Goal: Information Seeking & Learning: Learn about a topic

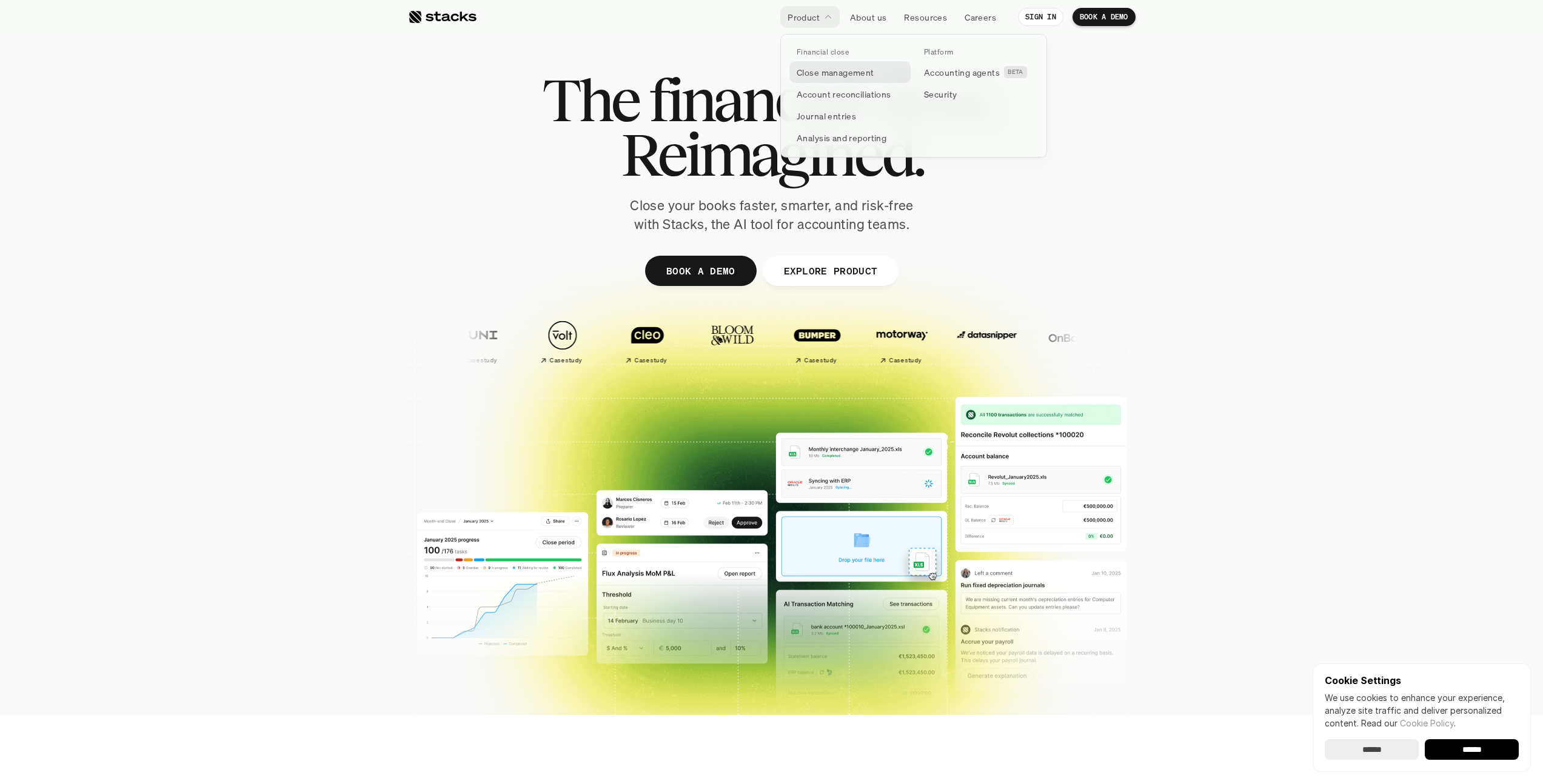
click at [840, 74] on p "Close management" at bounding box center [835, 72] width 78 height 13
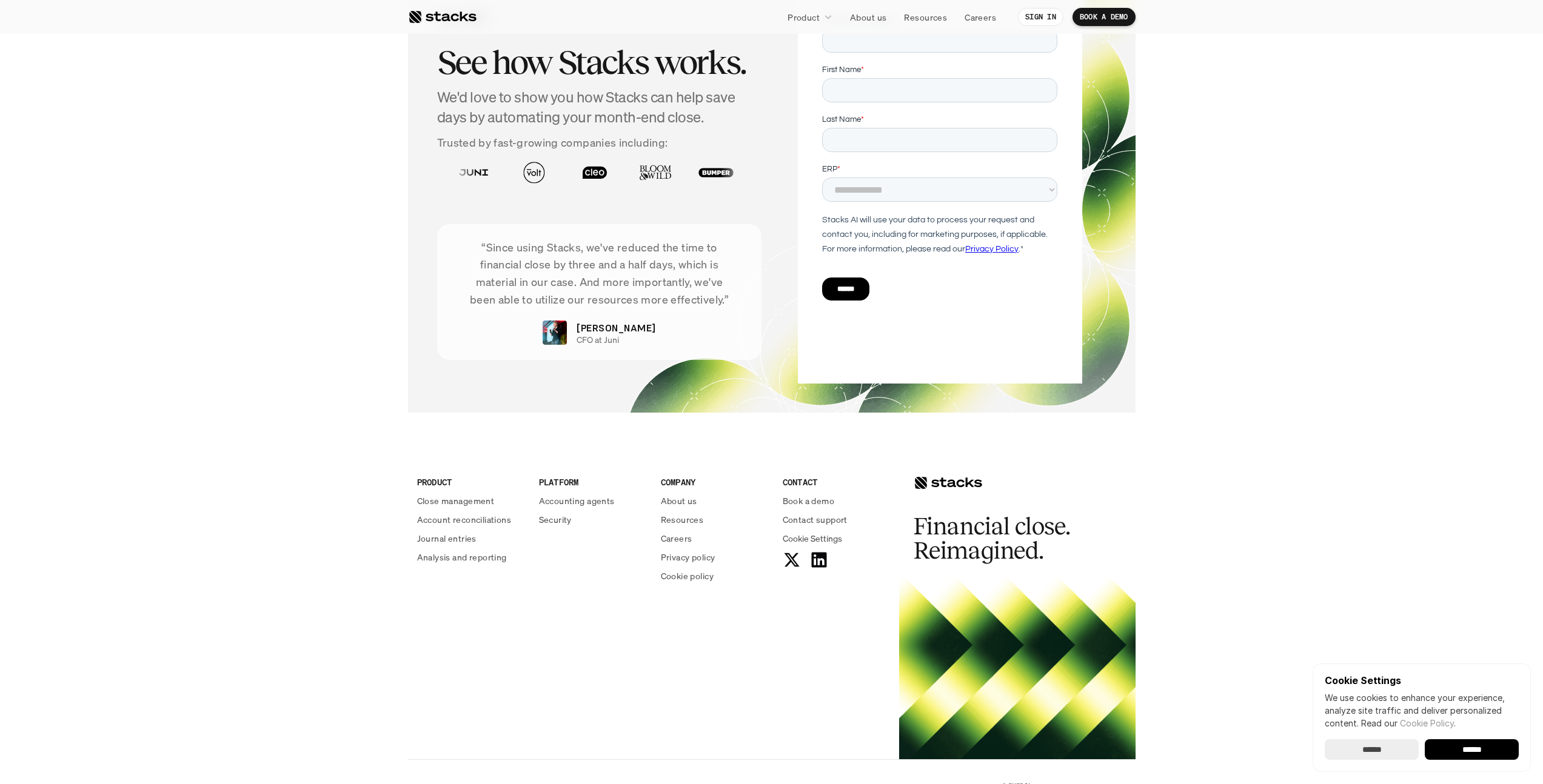
scroll to position [2384, 0]
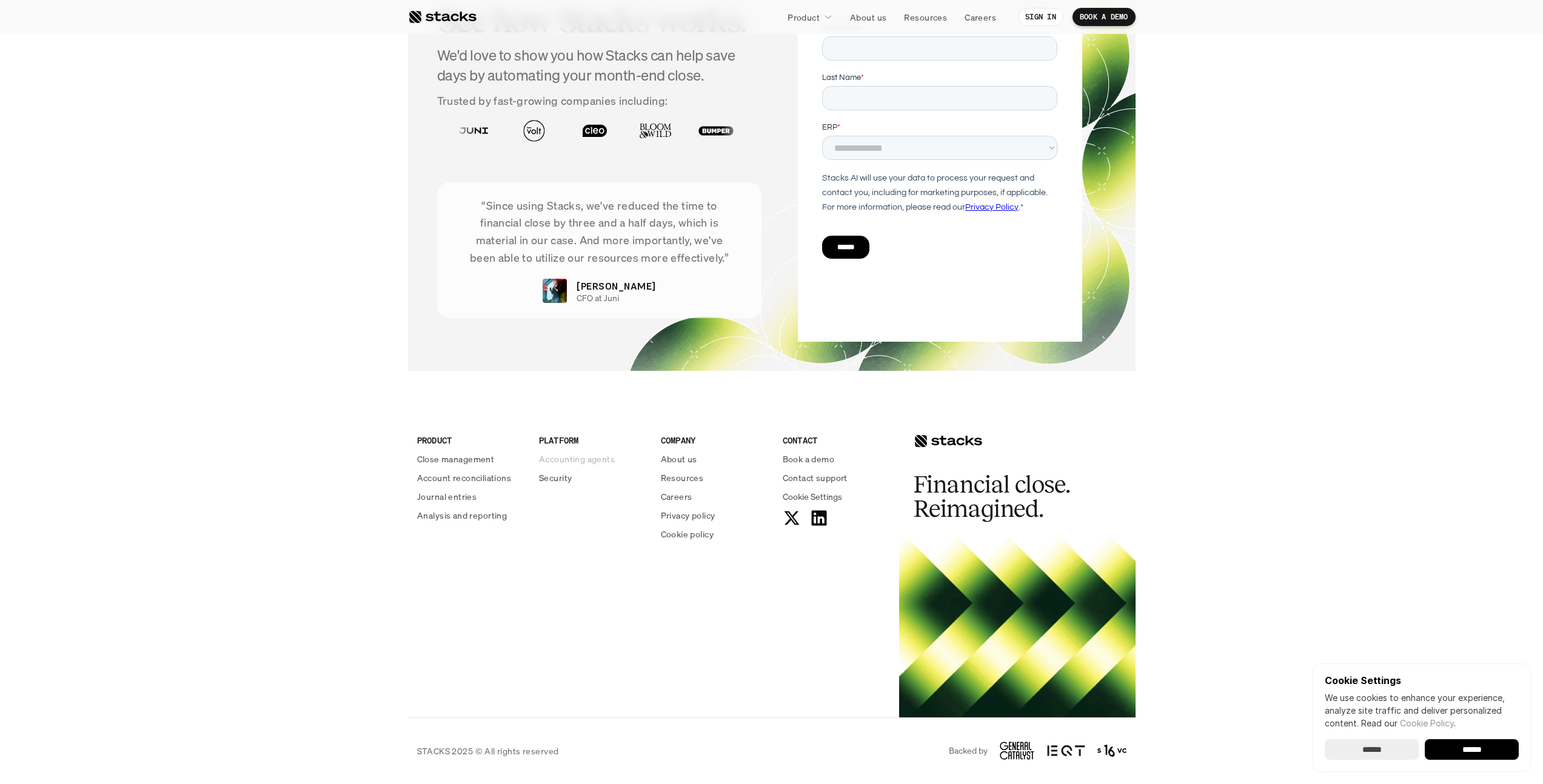
click at [601, 459] on p "Accounting agents" at bounding box center [577, 459] width 76 height 13
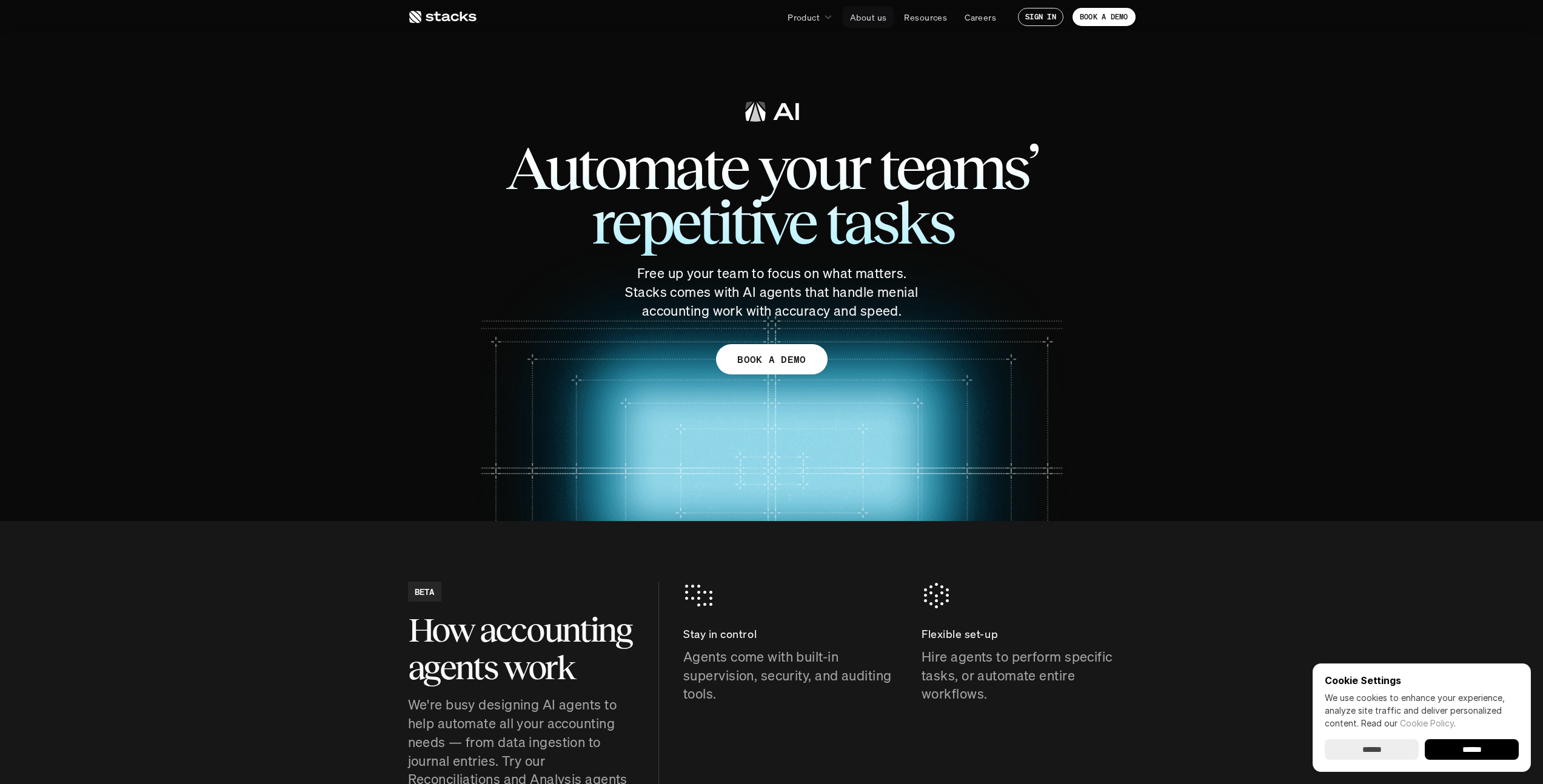
click at [861, 20] on p "About us" at bounding box center [868, 17] width 37 height 13
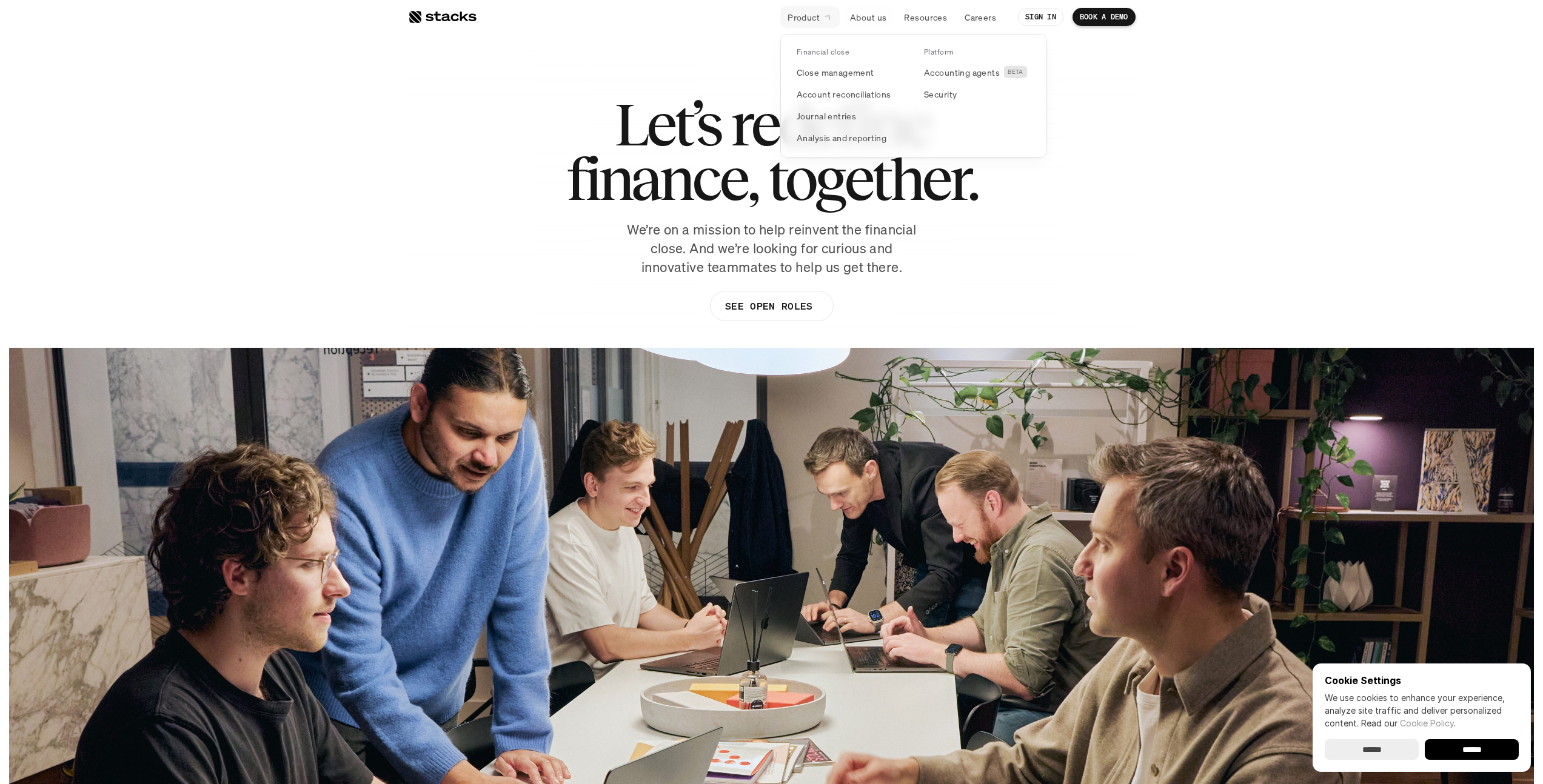
click at [809, 15] on p "Product" at bounding box center [804, 17] width 32 height 13
click at [869, 138] on p "Analysis and reporting" at bounding box center [841, 137] width 90 height 13
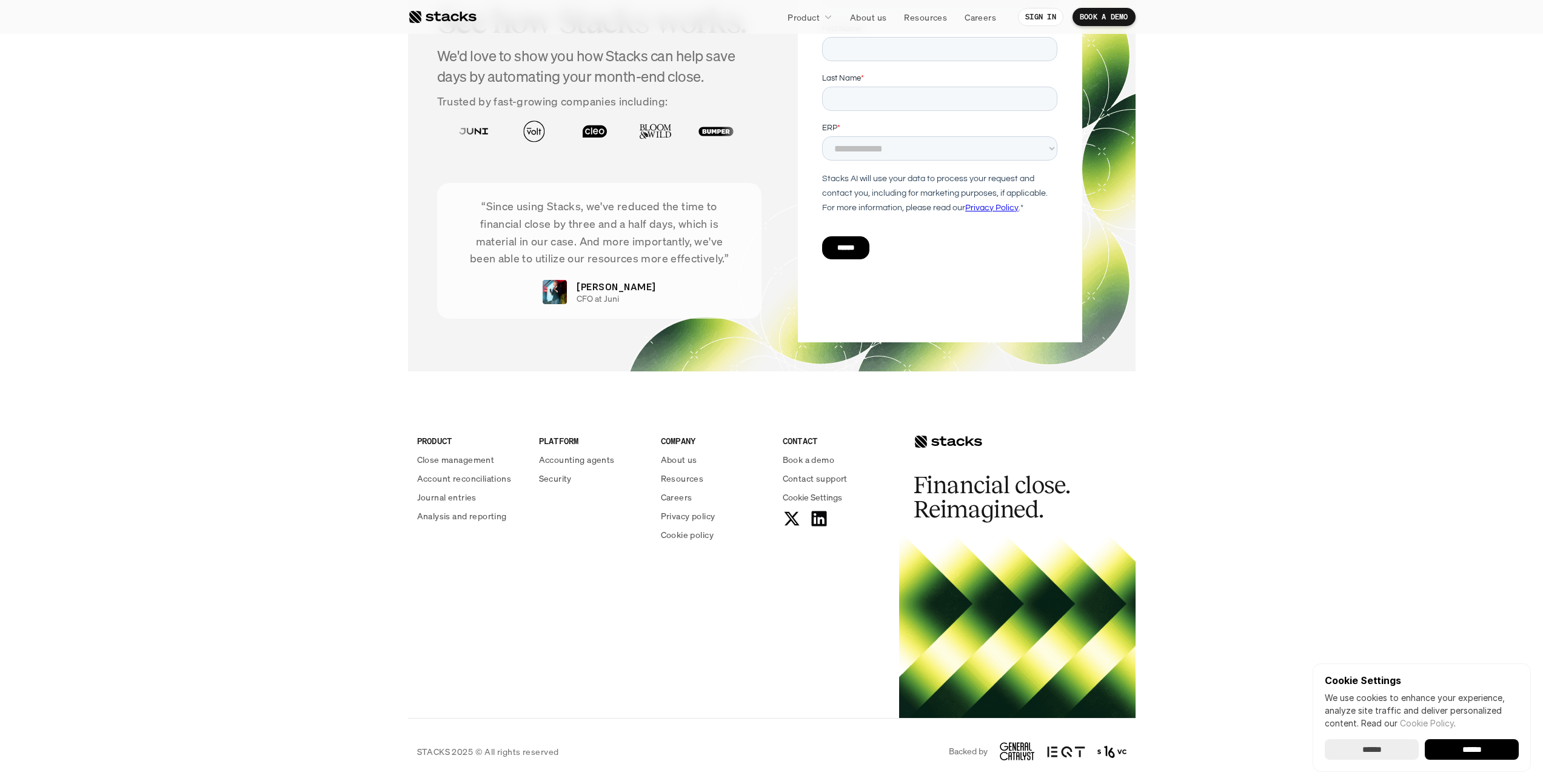
scroll to position [2898, 0]
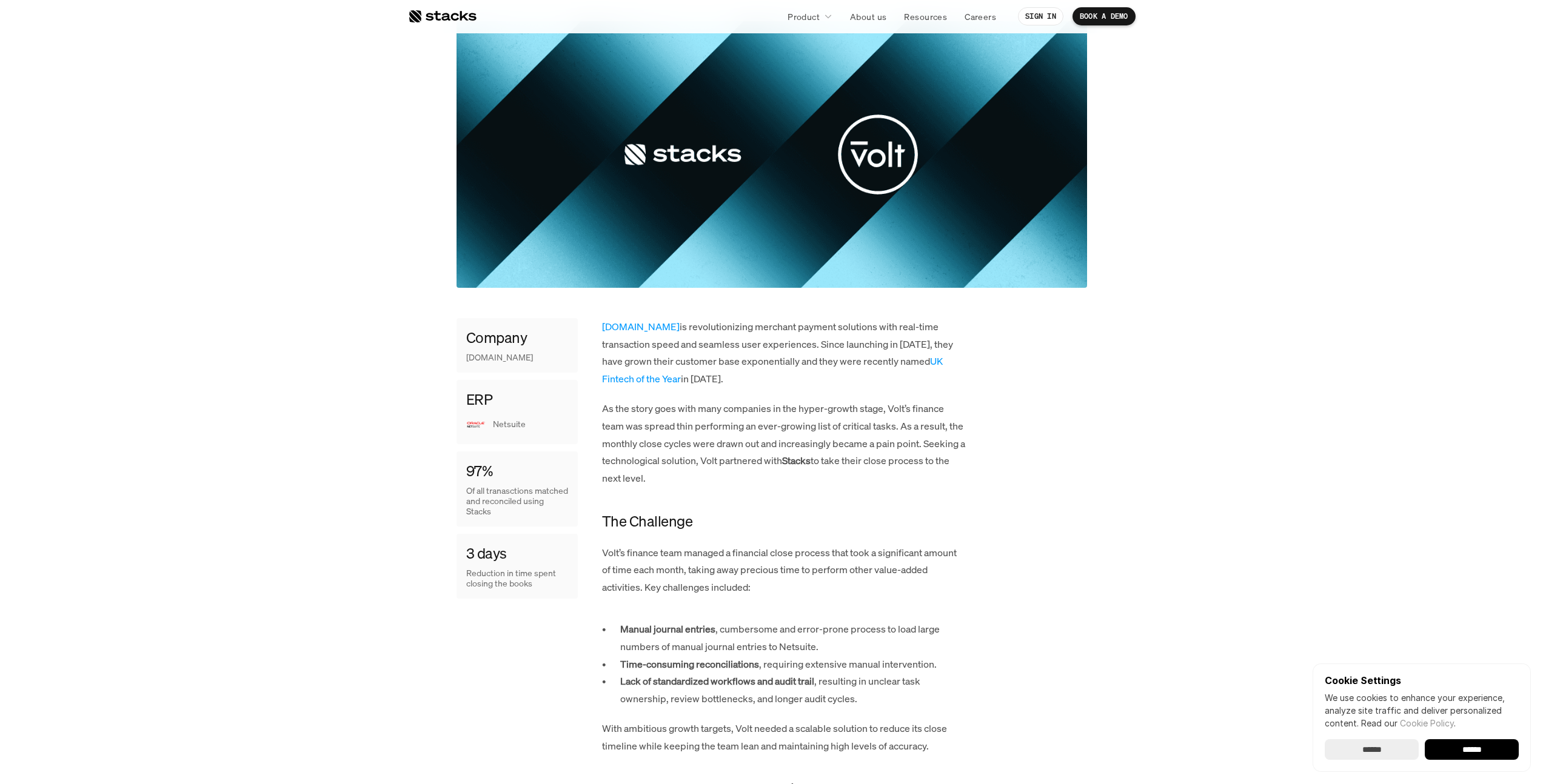
scroll to position [460, 0]
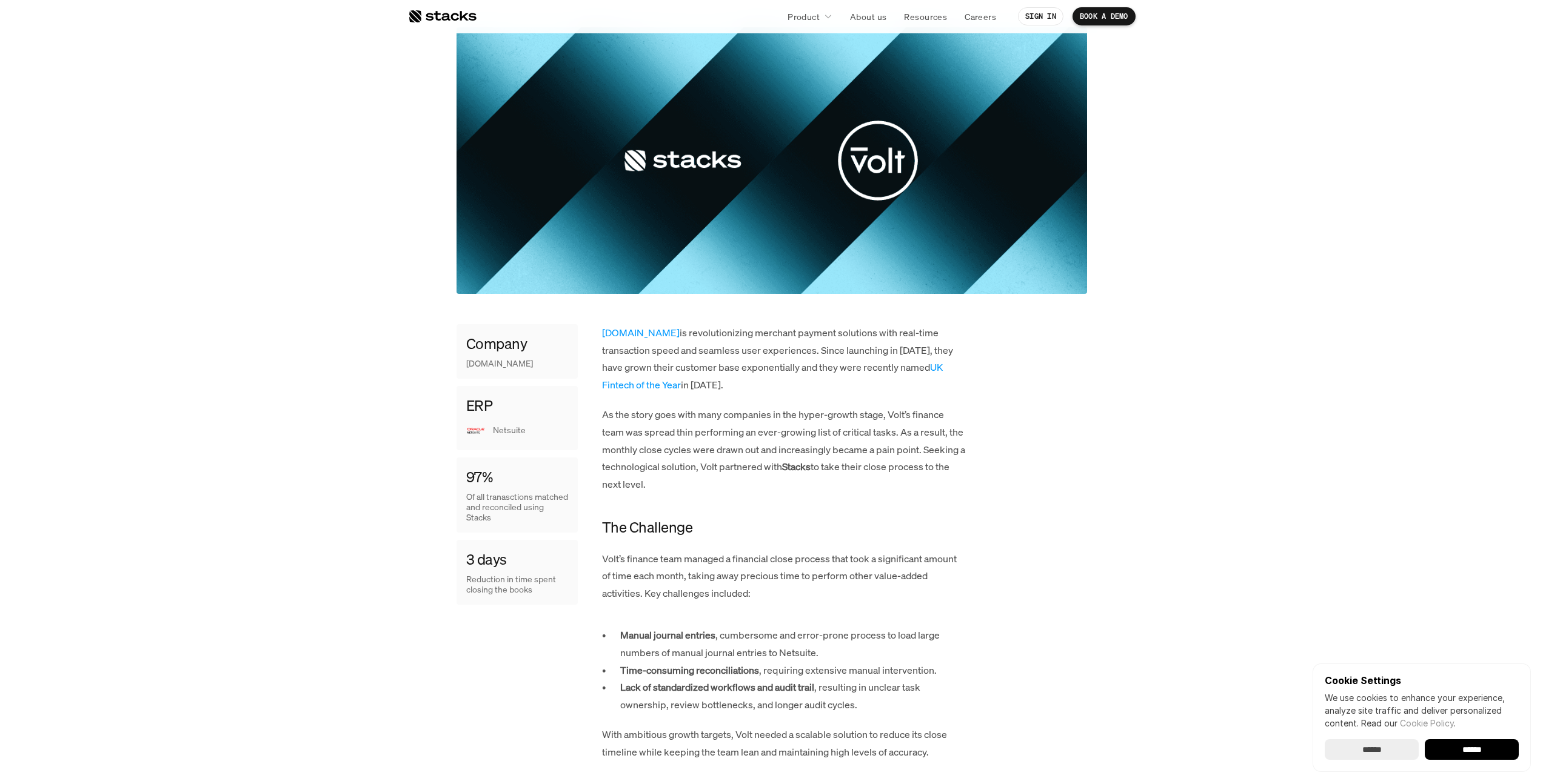
scroll to position [69, 0]
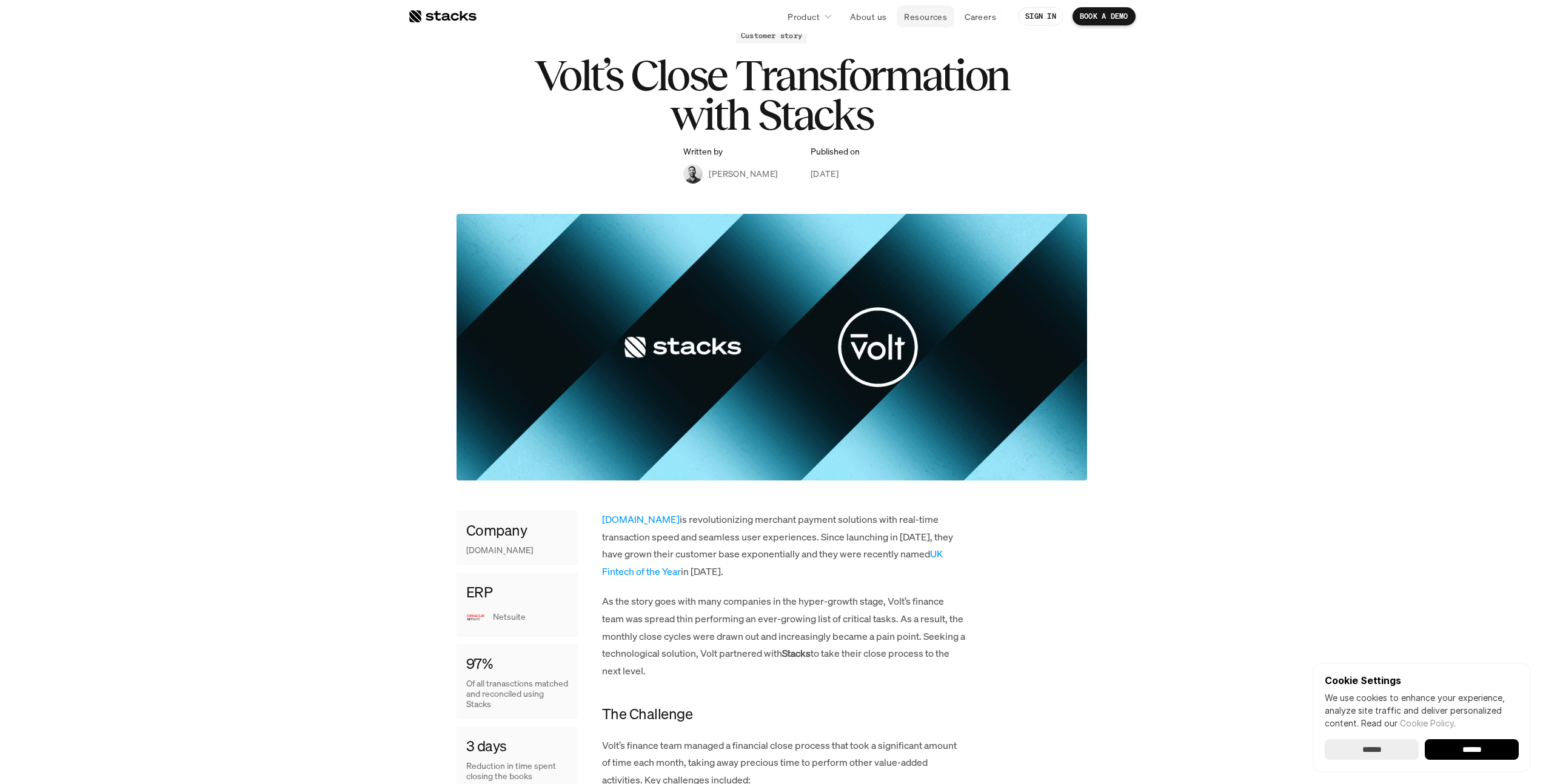
click at [930, 10] on p "Resources" at bounding box center [925, 16] width 43 height 13
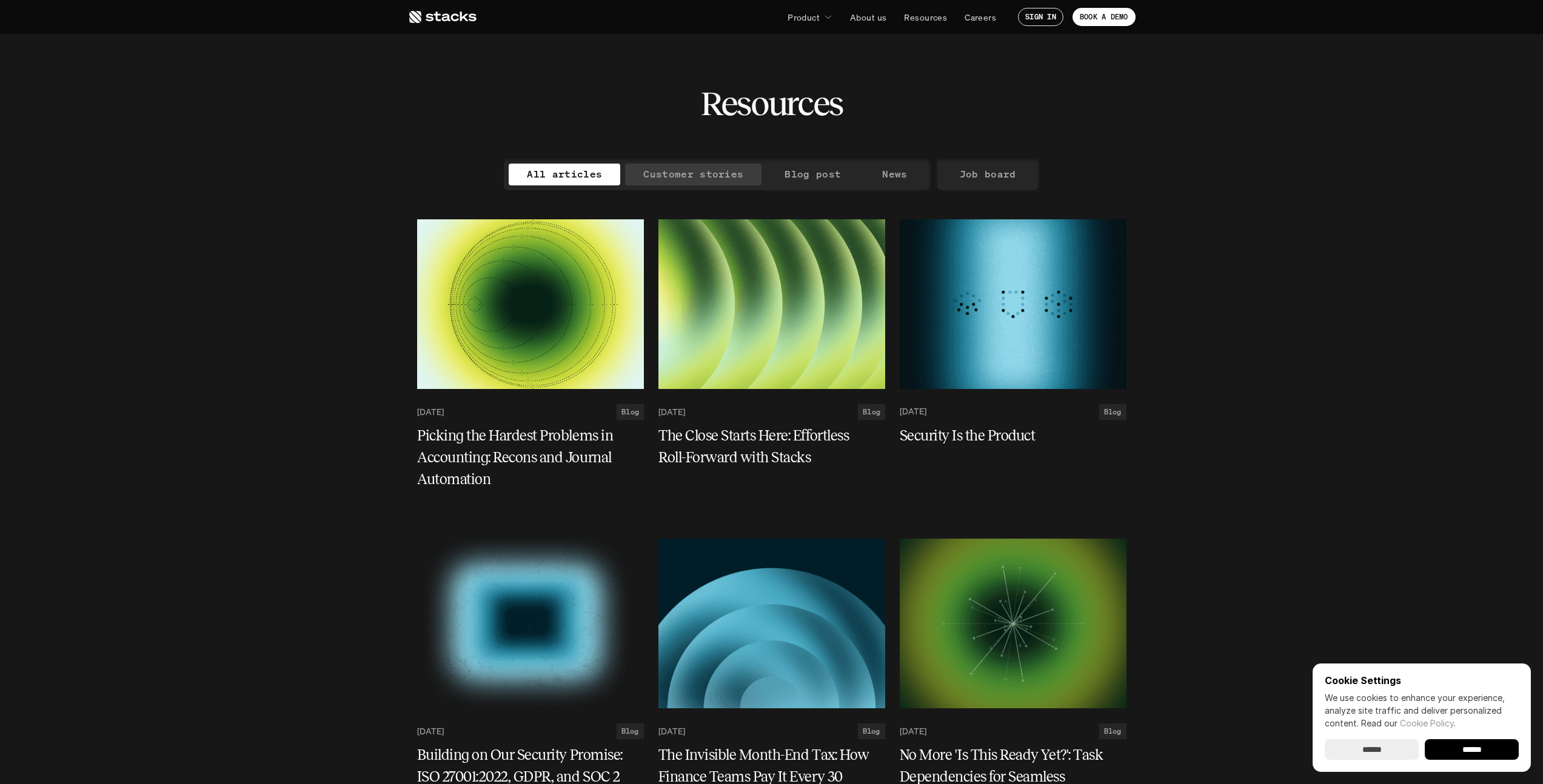
click at [659, 172] on p "Customer stories" at bounding box center [693, 174] width 100 height 18
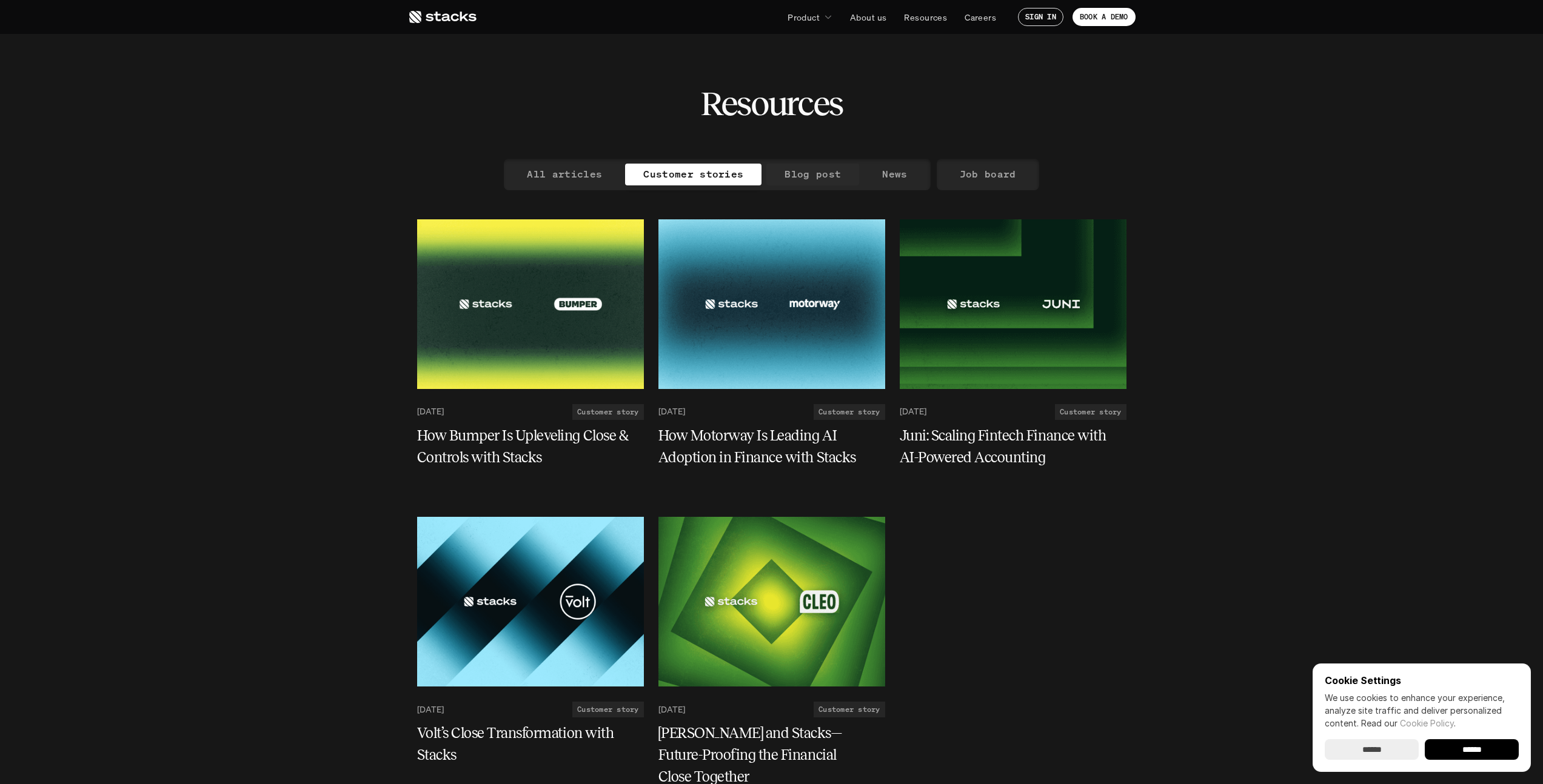
click at [803, 176] on p "Blog post" at bounding box center [813, 174] width 56 height 18
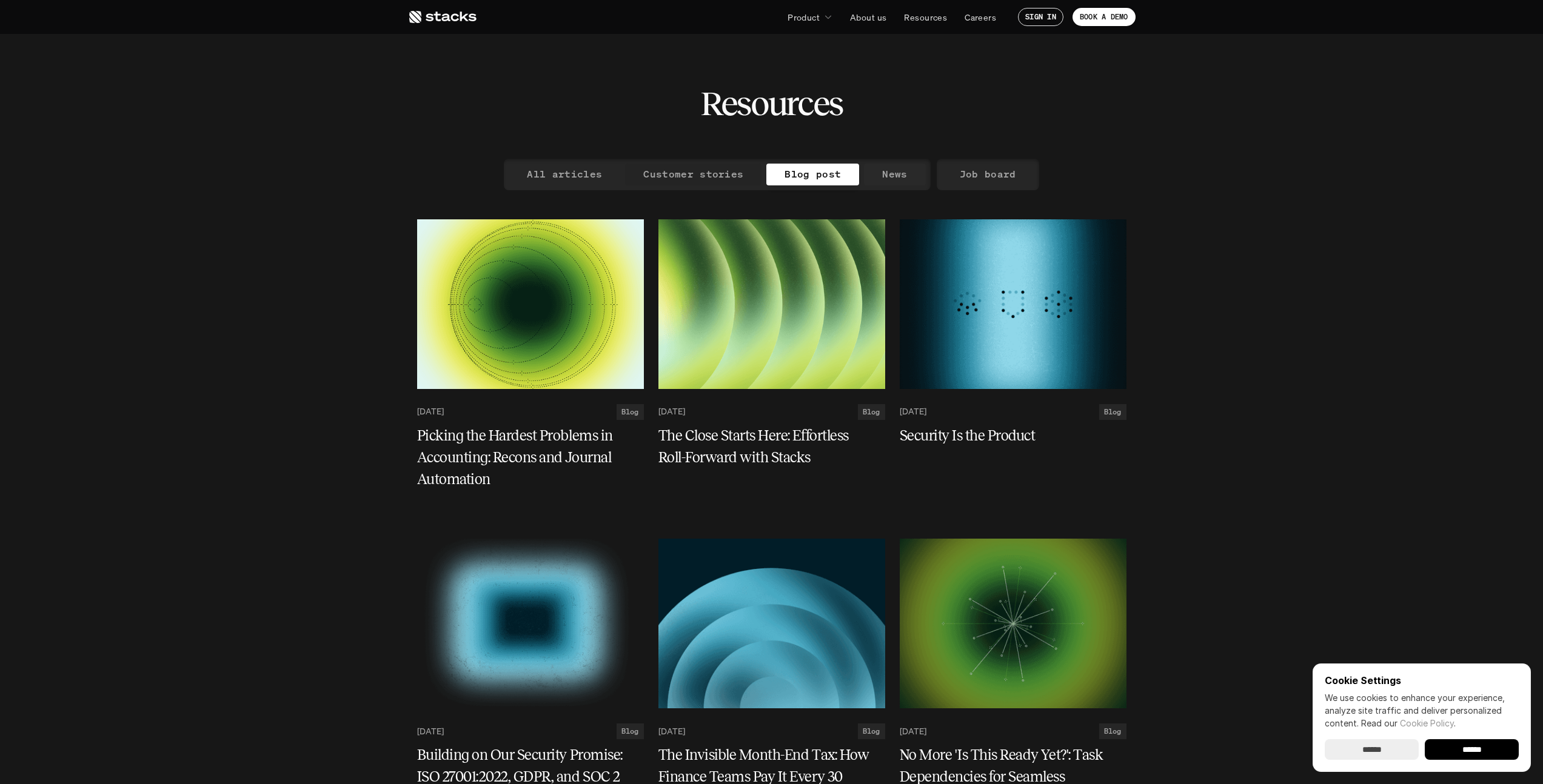
click at [713, 170] on p "Customer stories" at bounding box center [693, 174] width 100 height 18
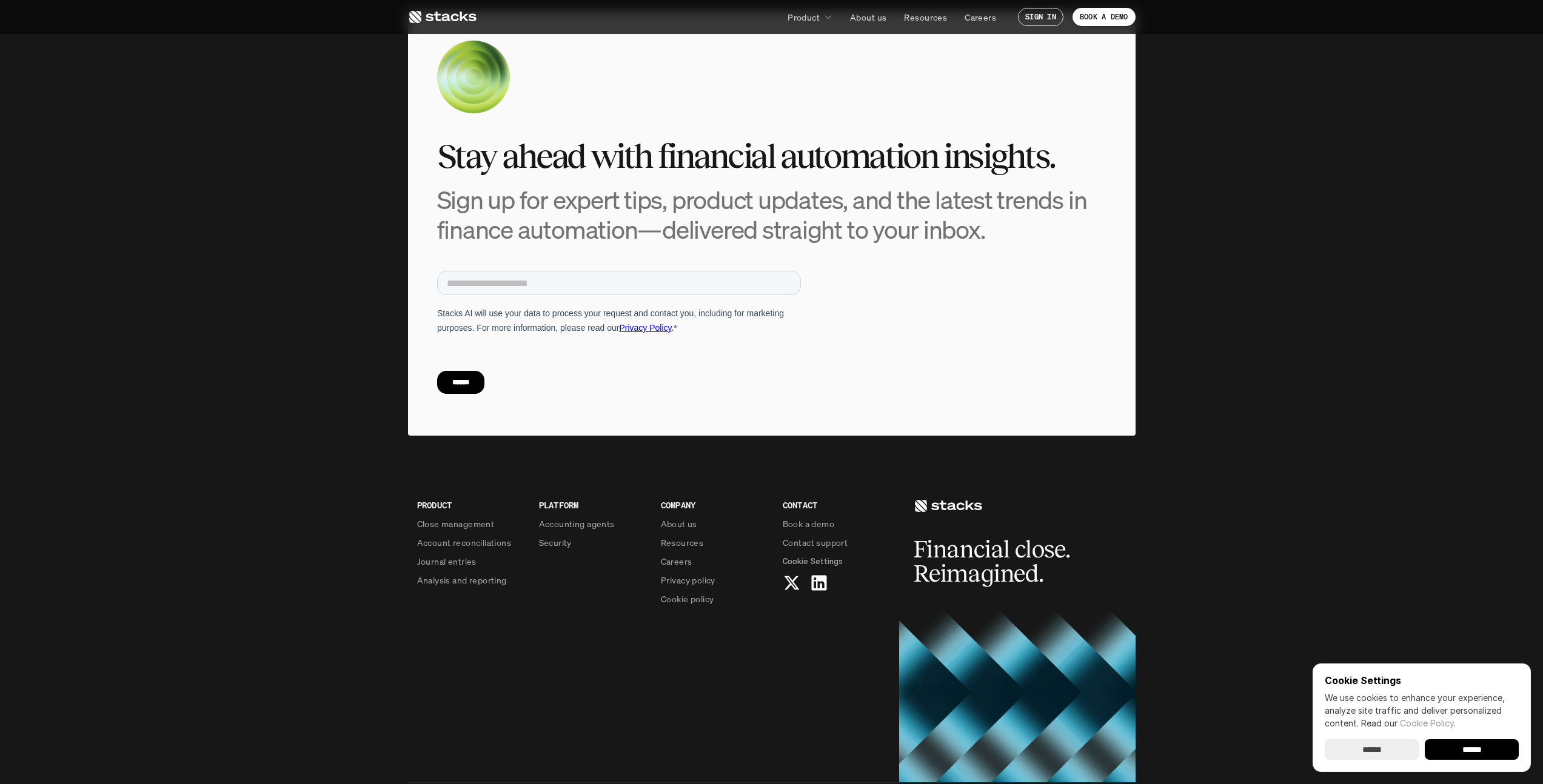
scroll to position [883, 0]
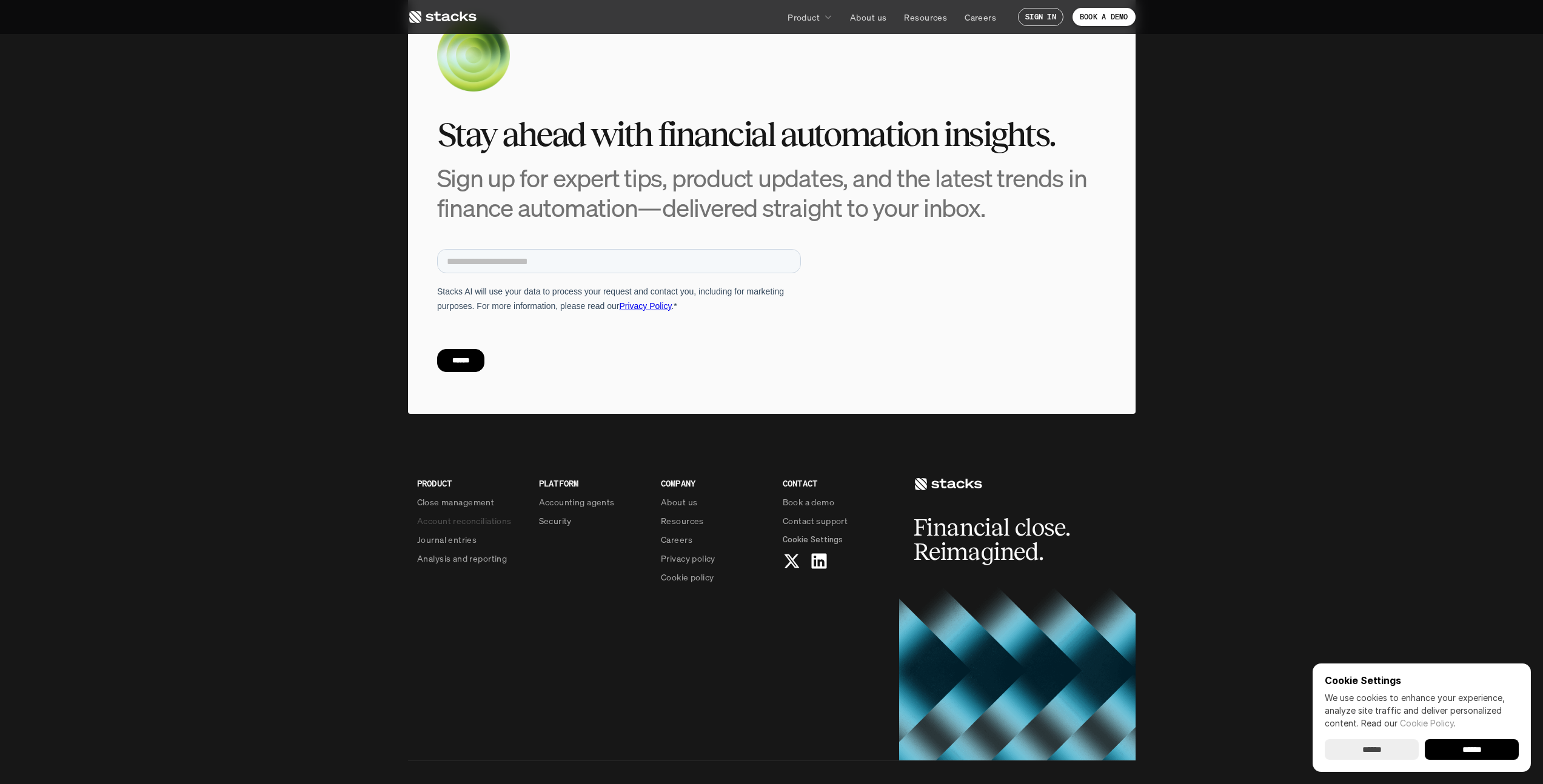
click at [442, 514] on p "Account reconciliations" at bounding box center [464, 520] width 95 height 13
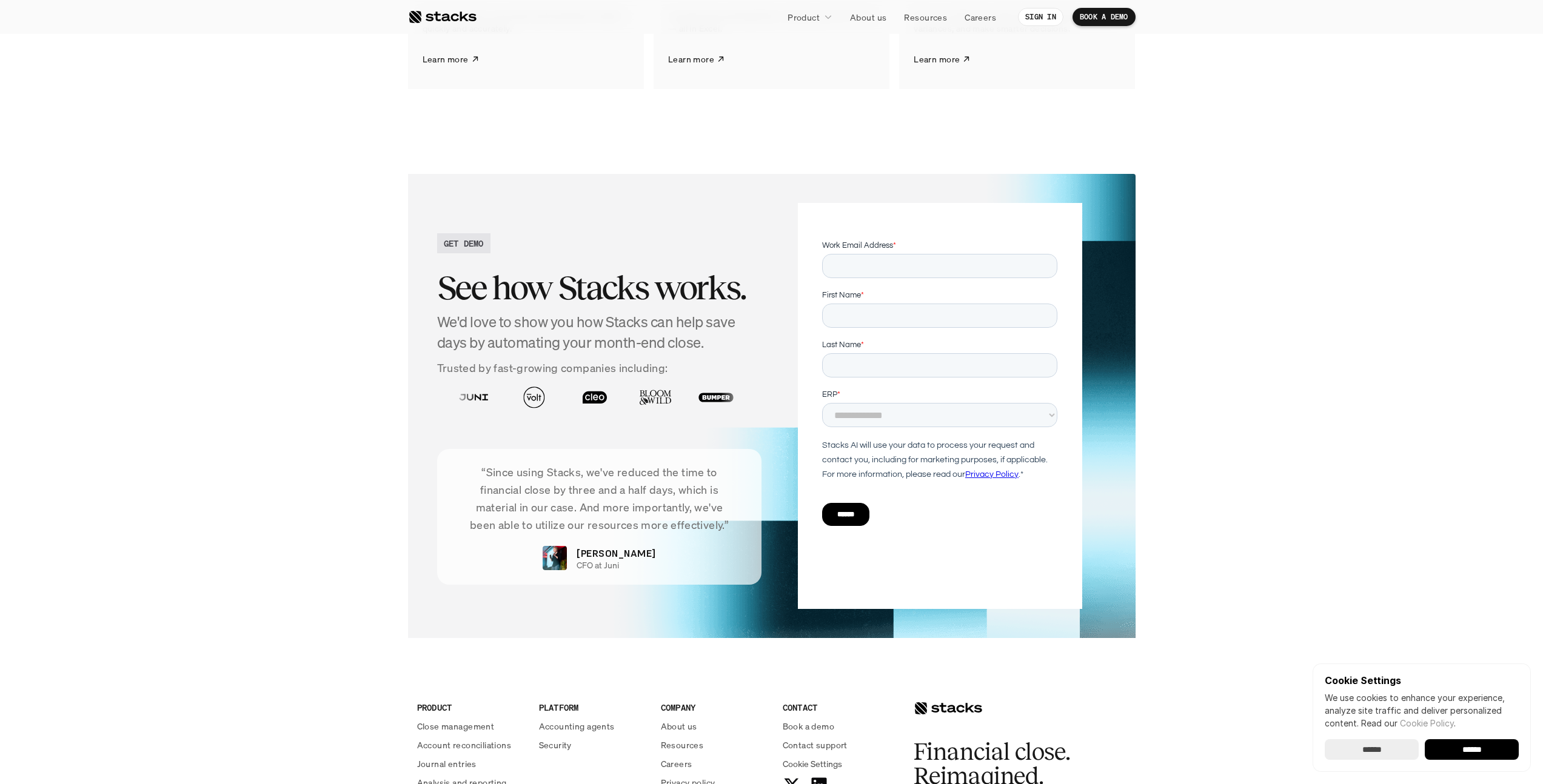
scroll to position [2737, 0]
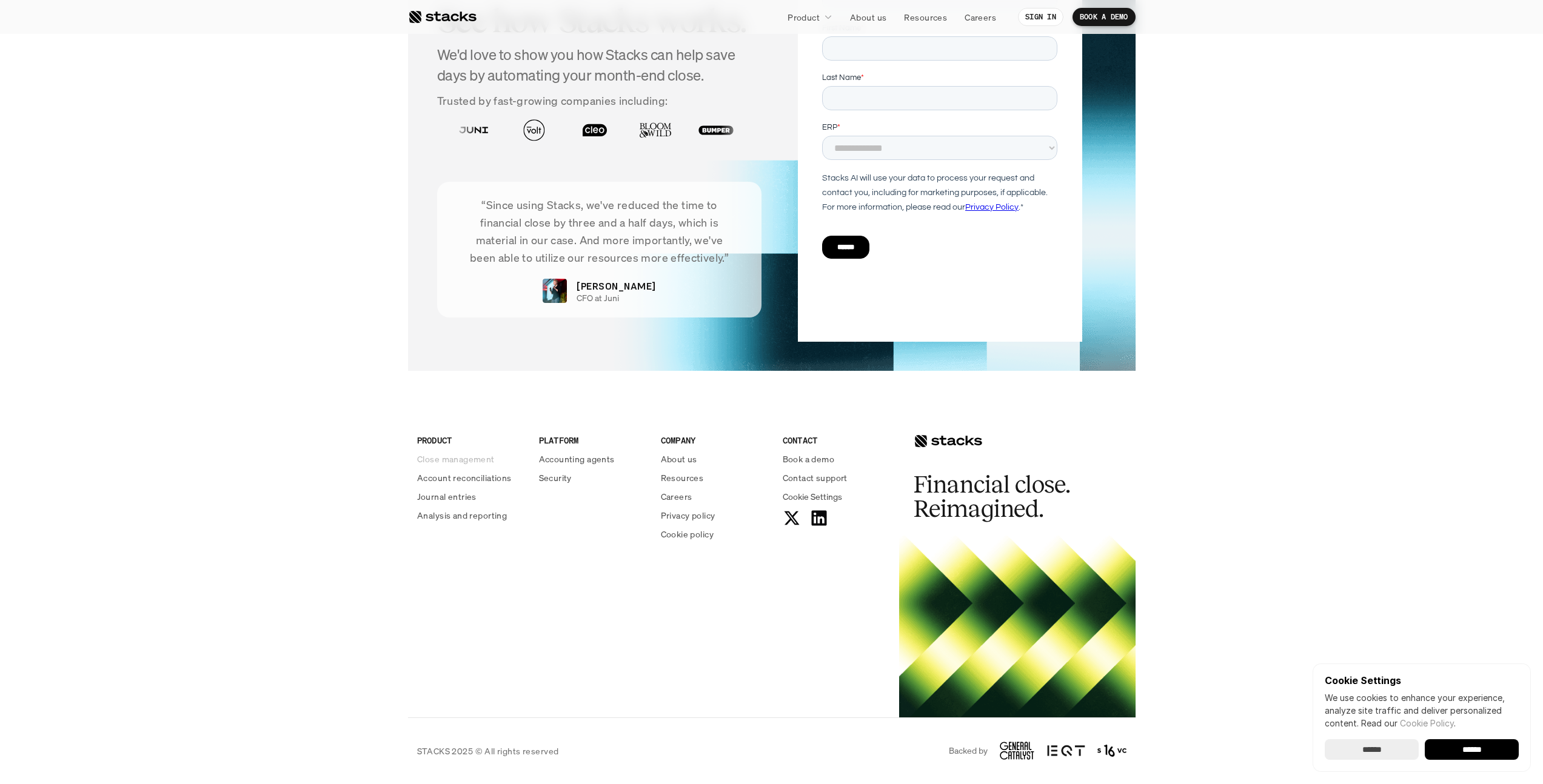
click at [478, 459] on p "Close management" at bounding box center [455, 459] width 78 height 13
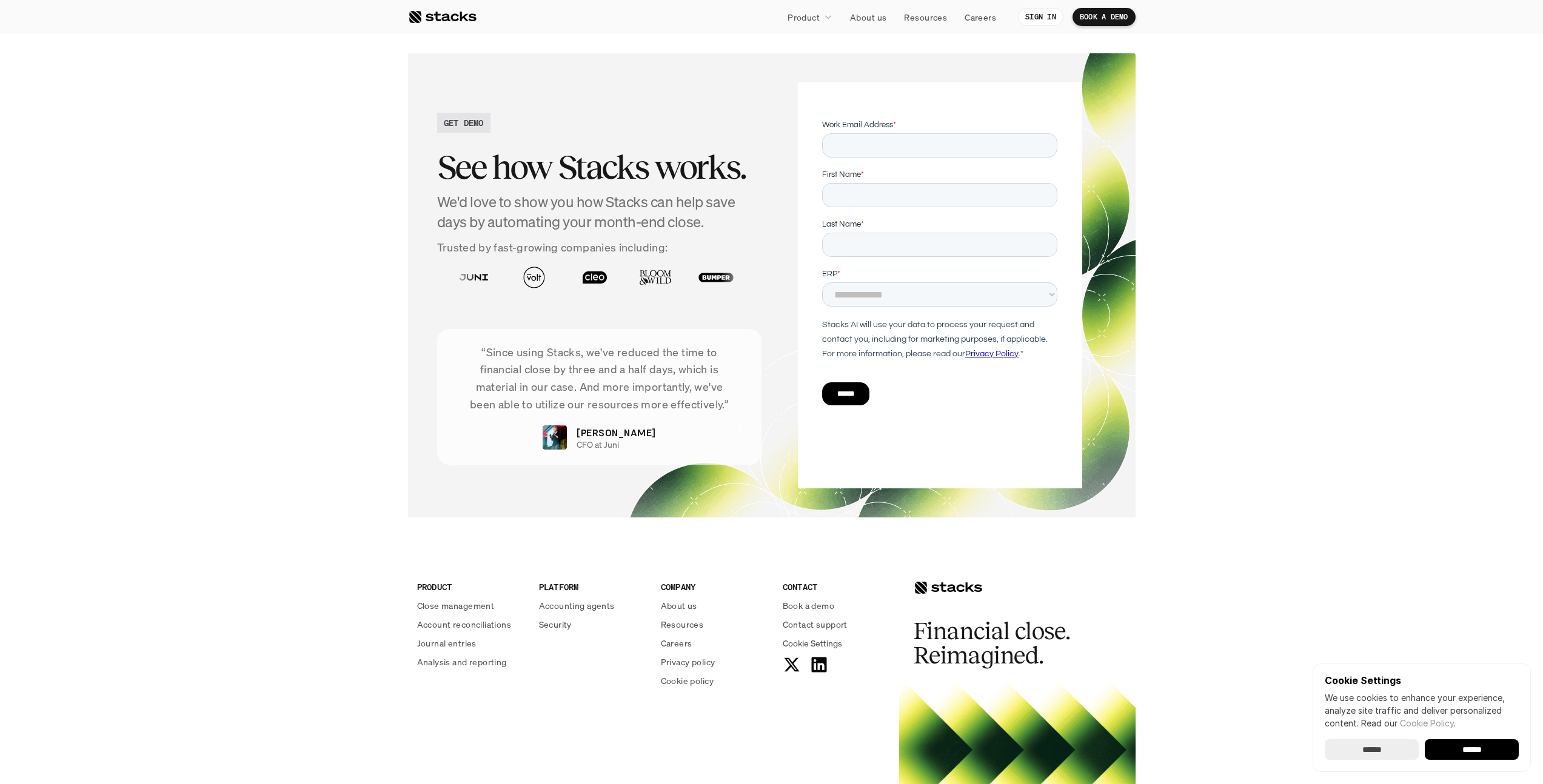
scroll to position [2301, 0]
